Goal: Task Accomplishment & Management: Manage account settings

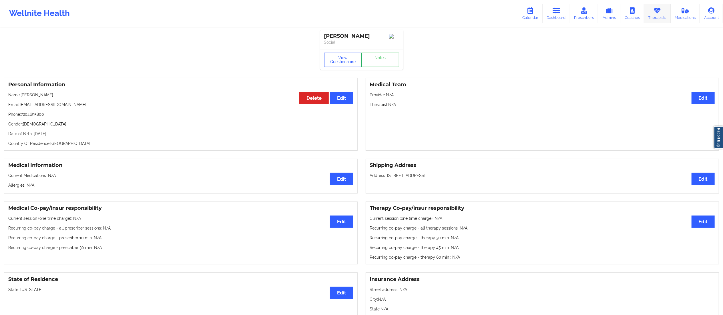
click at [657, 15] on link "Therapists" at bounding box center [657, 13] width 27 height 19
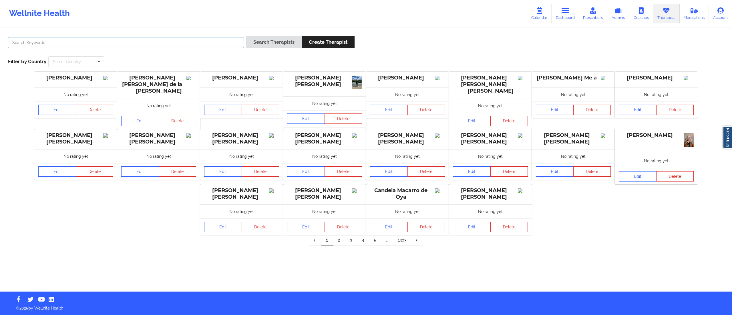
click at [124, 46] on input "text" at bounding box center [126, 42] width 236 height 11
type input "[PERSON_NAME]"
click at [246, 36] on button "Search Therapists" at bounding box center [273, 42] width 55 height 12
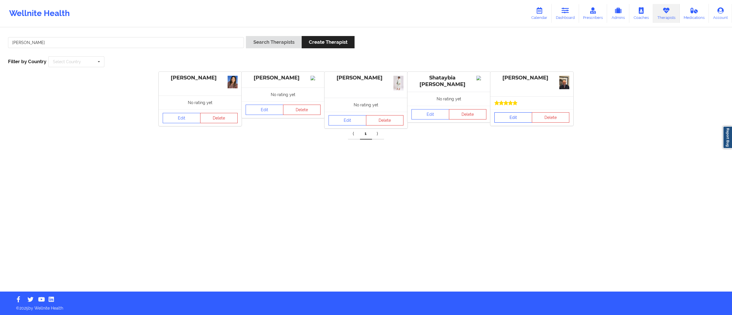
click at [509, 116] on link "Edit" at bounding box center [514, 117] width 38 height 10
